Goal: Task Accomplishment & Management: Manage account settings

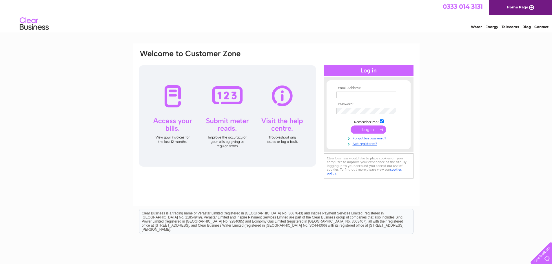
click at [359, 97] on input "text" at bounding box center [366, 95] width 60 height 6
type input "[EMAIL_ADDRESS][DOMAIN_NAME]"
click at [365, 139] on link "Forgotten password?" at bounding box center [369, 139] width 66 height 6
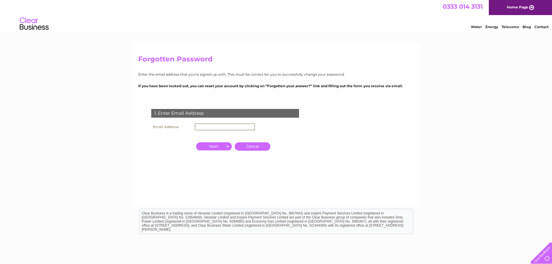
click at [200, 128] on input "text" at bounding box center [225, 126] width 60 height 7
drag, startPoint x: 202, startPoint y: 127, endPoint x: 195, endPoint y: 127, distance: 7.0
click at [195, 127] on input "[EMAIL_ADDRESS][DOMAIN_NAME]" at bounding box center [225, 126] width 60 height 7
type input "[EMAIL_ADDRESS][DOMAIN_NAME]"
click at [211, 147] on input "button" at bounding box center [214, 146] width 36 height 8
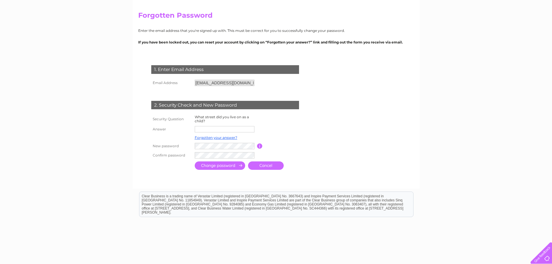
scroll to position [58, 0]
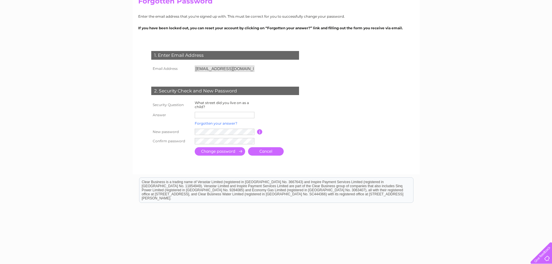
click at [225, 124] on link "Forgotten your answer?" at bounding box center [216, 123] width 43 height 4
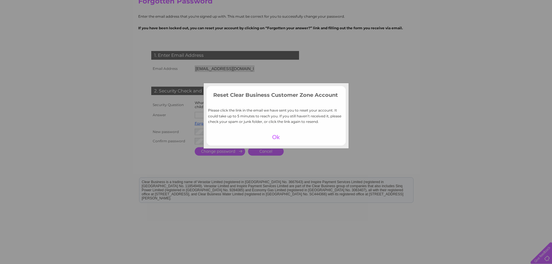
click at [275, 137] on div at bounding box center [276, 137] width 36 height 8
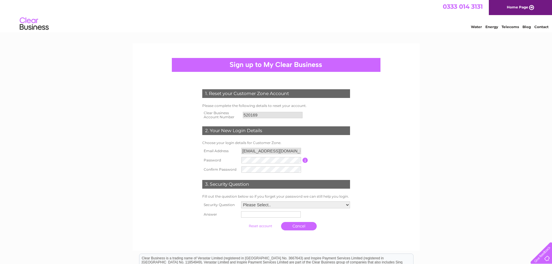
click at [348, 30] on div "Water Energy Telecoms Blog Contact" at bounding box center [276, 24] width 552 height 19
